Goal: Task Accomplishment & Management: Manage account settings

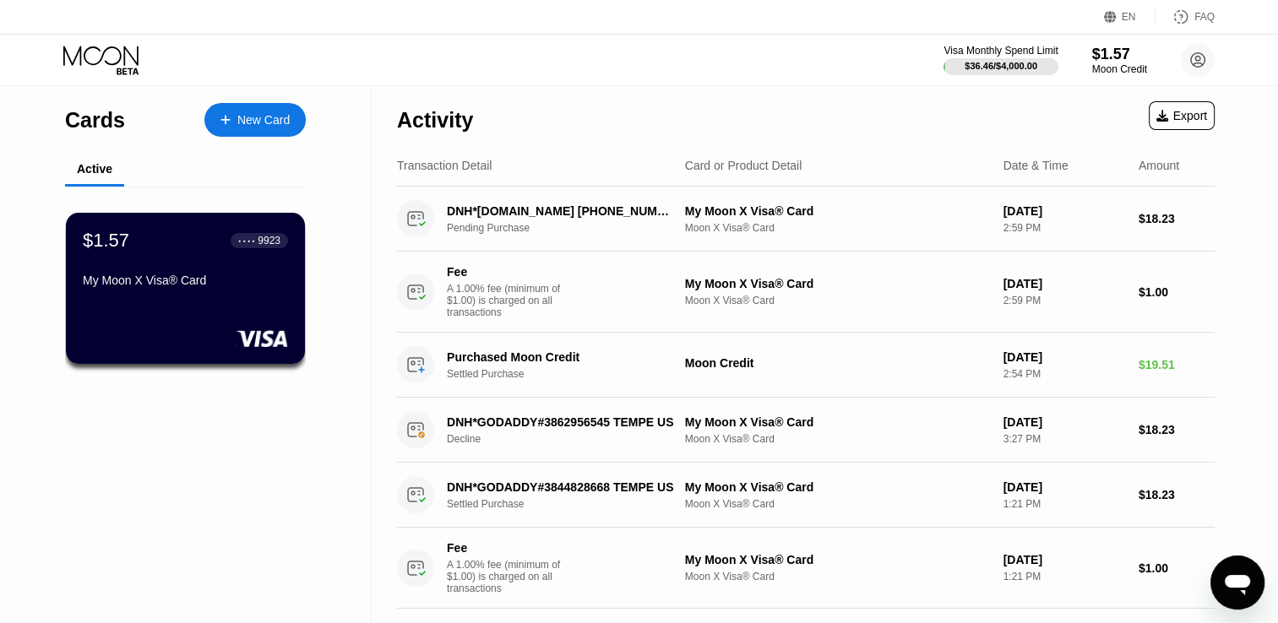
click at [203, 294] on div "My Moon X Visa® Card" at bounding box center [185, 284] width 205 height 20
